Goal: Navigation & Orientation: Find specific page/section

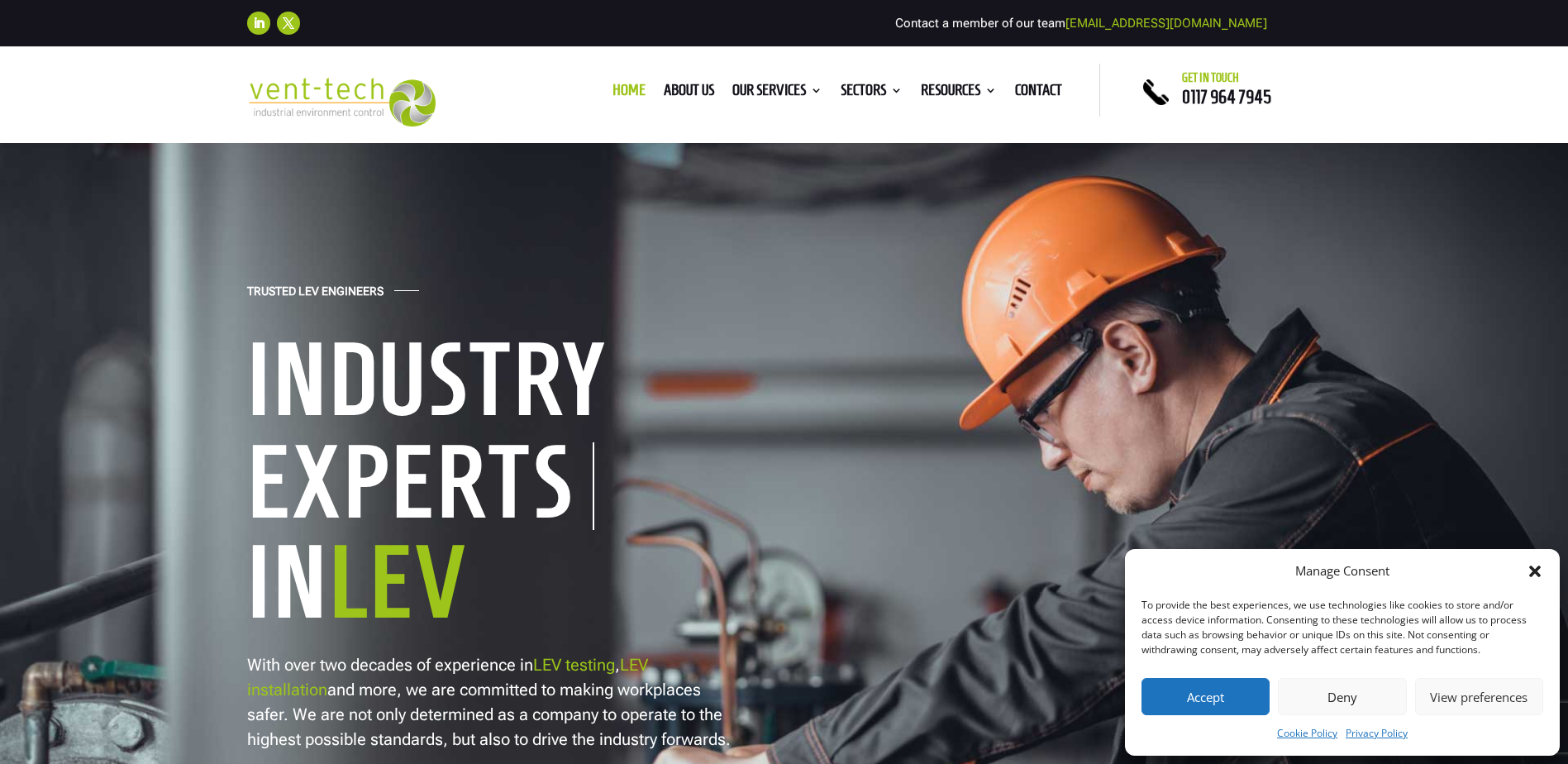
click at [1532, 574] on icon "Close dialog" at bounding box center [1534, 571] width 12 height 12
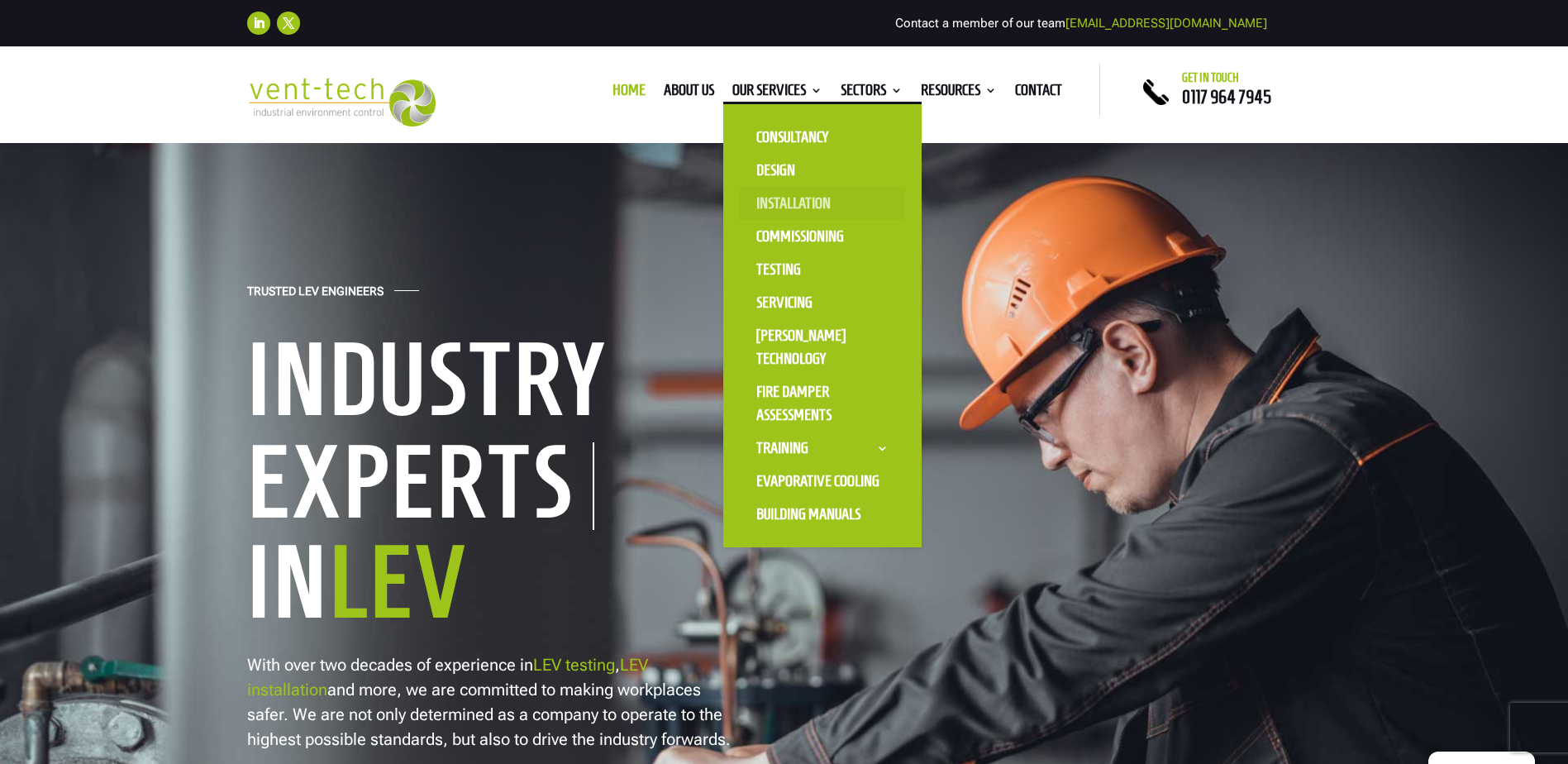
click at [770, 196] on link "Installation" at bounding box center [822, 203] width 166 height 33
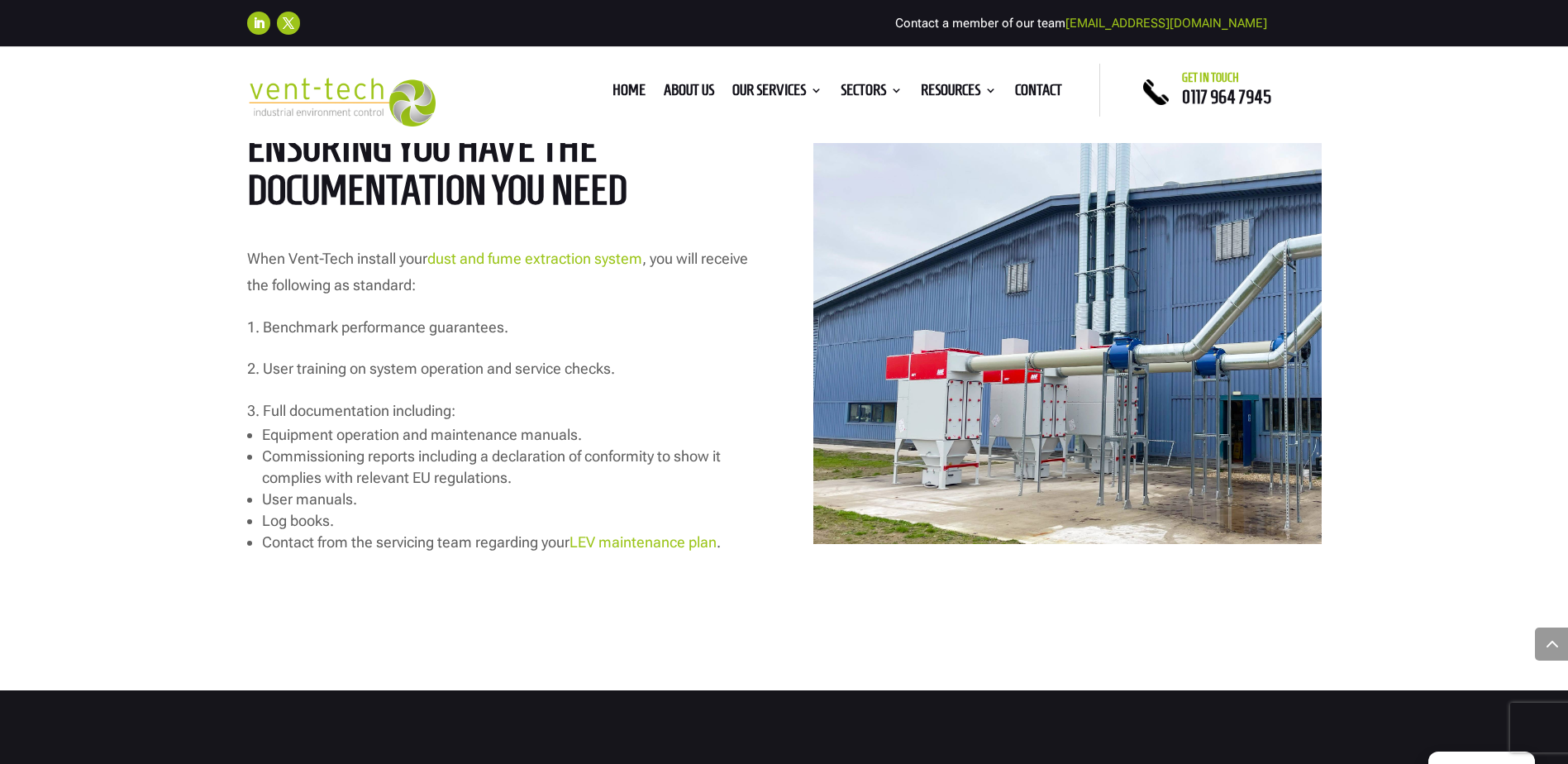
scroll to position [2645, 0]
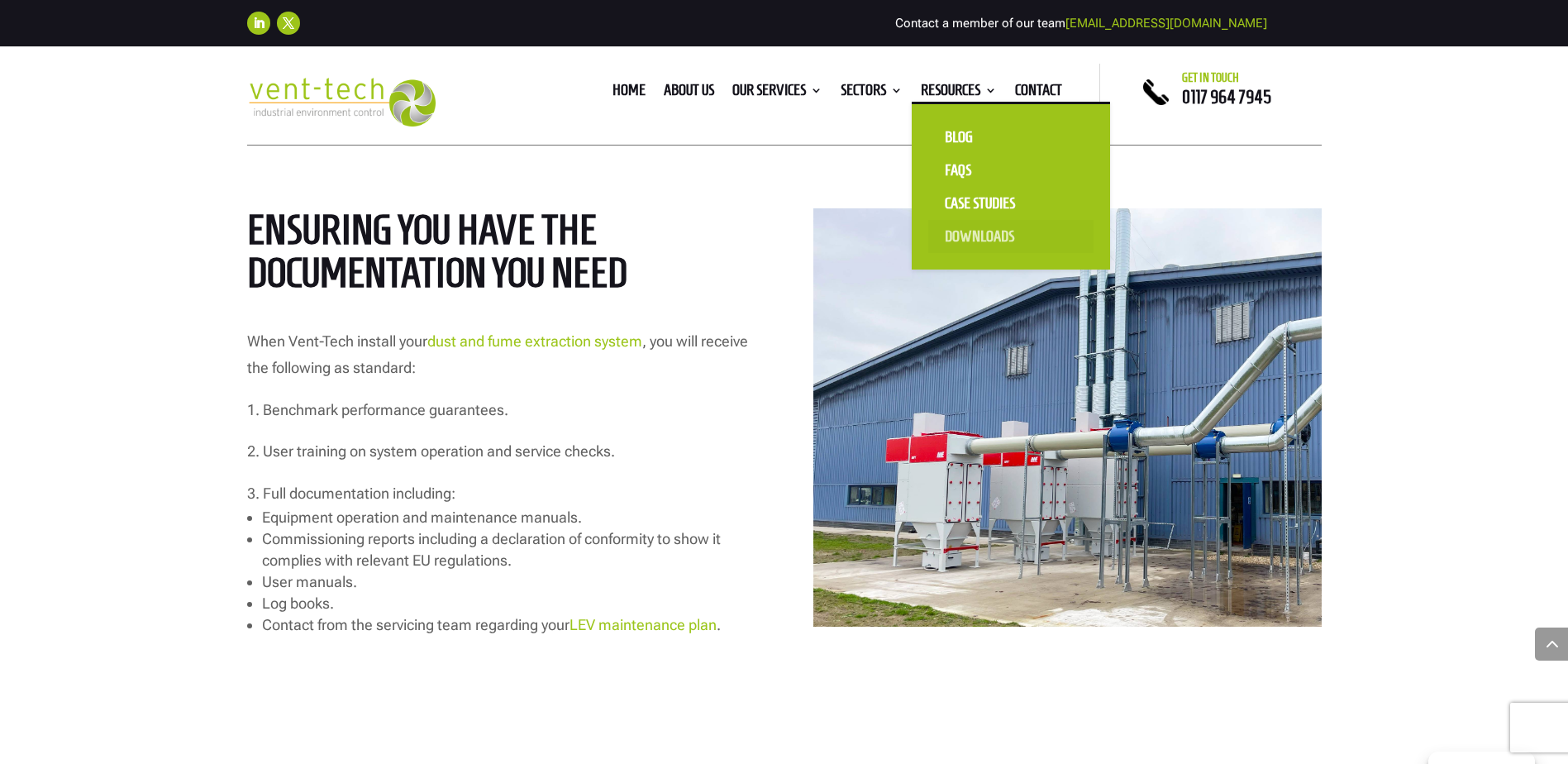
click at [993, 235] on link "Downloads" at bounding box center [1011, 236] width 166 height 33
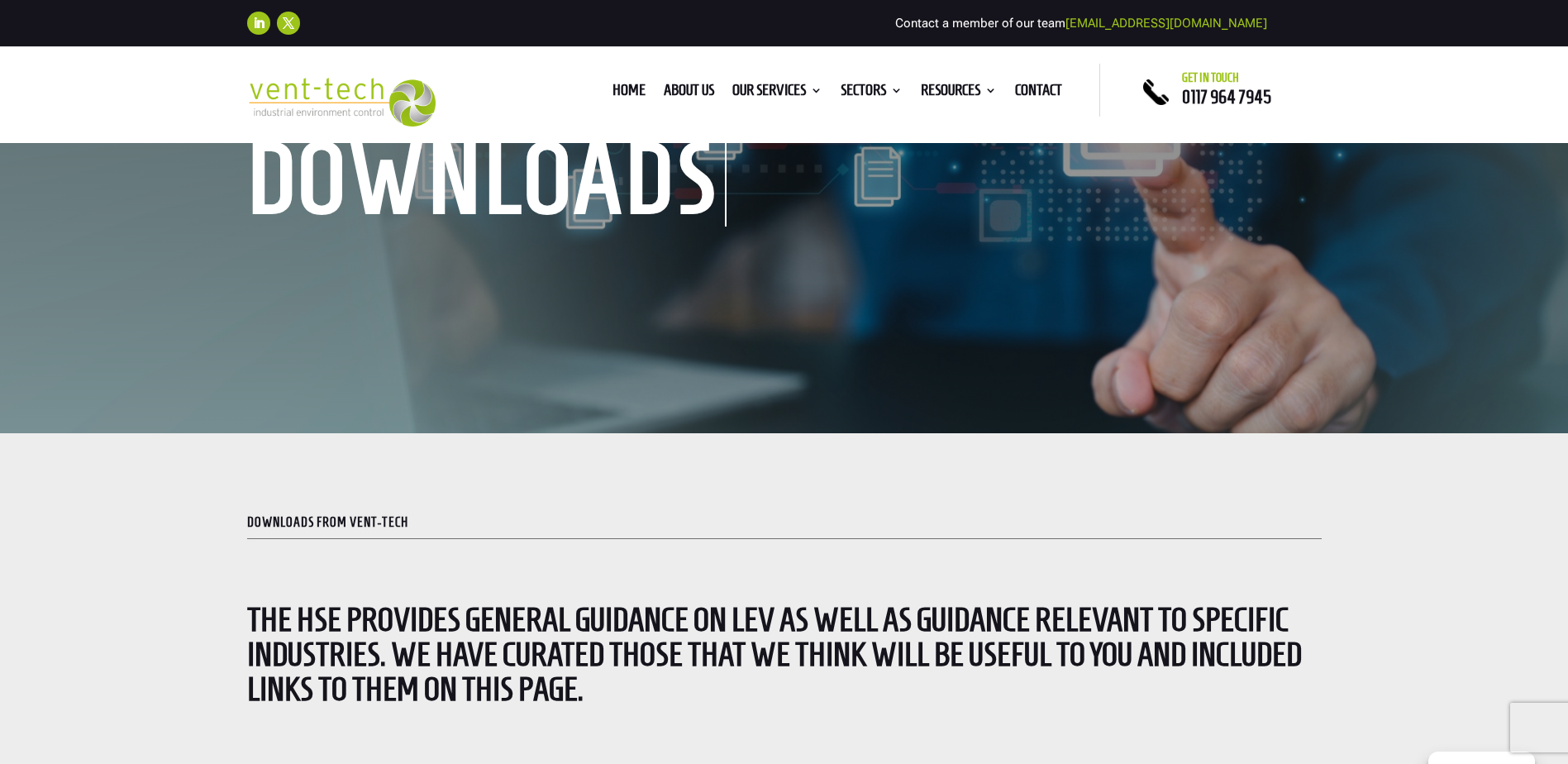
scroll to position [578, 0]
